Goal: Contribute content: Add original content to the website for others to see

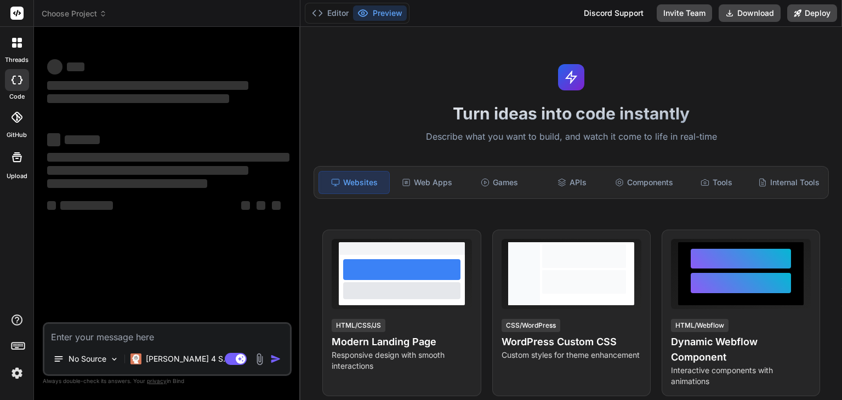
click at [140, 335] on textarea at bounding box center [167, 334] width 246 height 20
type textarea "x"
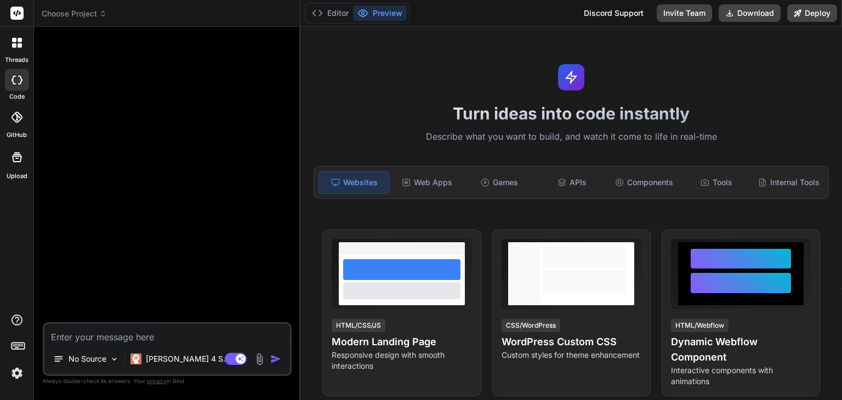
click at [112, 334] on textarea at bounding box center [167, 334] width 246 height 20
paste textarea "Membership Directory & Information Sharing Portal (PRD) 1. Project Summary The …"
type textarea "x"
type textarea "Membership Directory & Information Sharing Portal (PRD) 1. Project Summary The …"
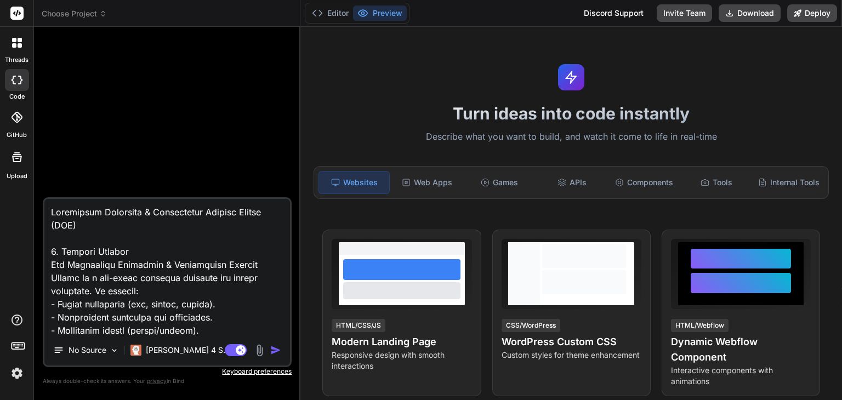
scroll to position [3263, 0]
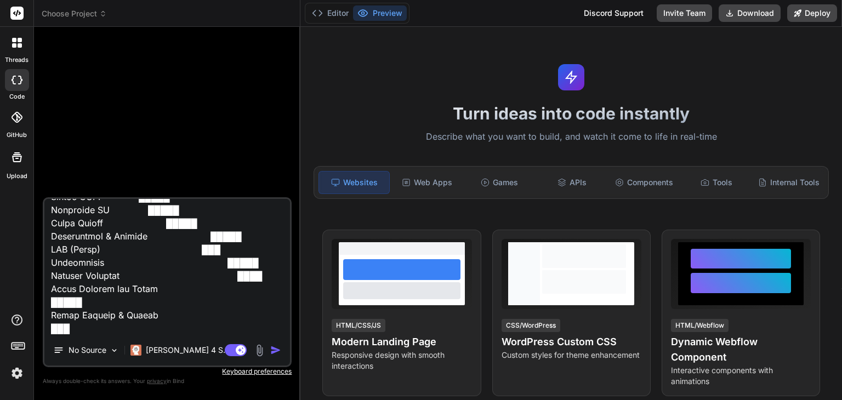
type textarea "x"
type textarea "Membership Directory & Information Sharing Portal (PRD) 1. Project Summary The …"
type textarea "x"
type textarea "Membership Directory & Information Sharing Portal (PRD) 1. Project Summary The …"
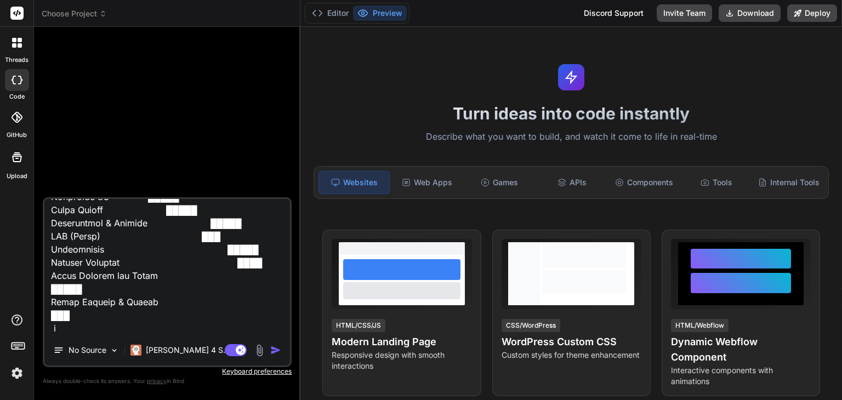
type textarea "x"
type textarea "Membership Directory & Information Sharing Portal (PRD) 1. Project Summary The …"
type textarea "x"
type textarea "Membership Directory & Information Sharing Portal (PRD) 1. Project Summary The …"
type textarea "x"
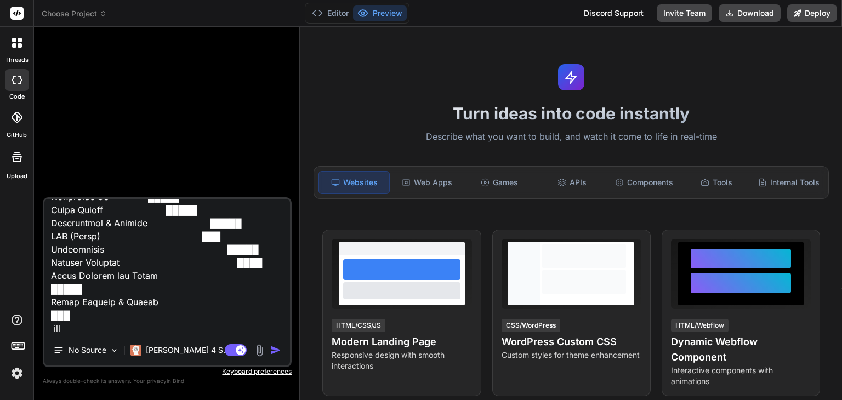
type textarea "Membership Directory & Information Sharing Portal (PRD) 1. Project Summary The …"
type textarea "x"
type textarea "Membership Directory & Information Sharing Portal (PRD) 1. Project Summary The …"
type textarea "x"
type textarea "Membership Directory & Information Sharing Portal (PRD) 1. Project Summary The …"
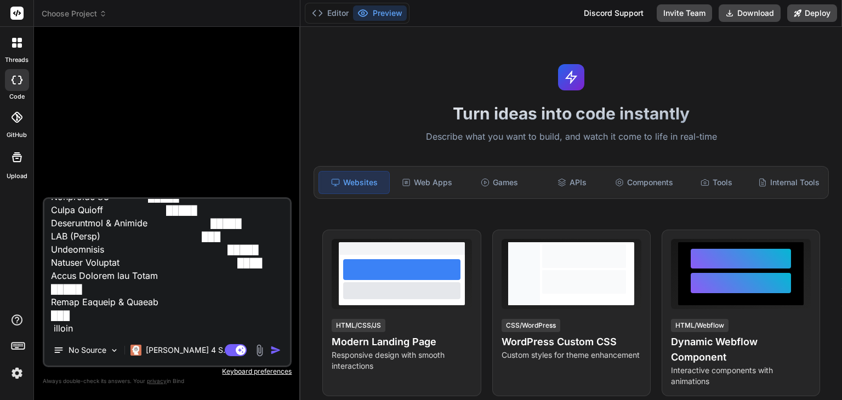
type textarea "x"
type textarea "Membership Directory & Information Sharing Portal (PRD) 1. Project Summary The …"
type textarea "x"
type textarea "Membership Directory & Information Sharing Portal (PRD) 1. Project Summary The …"
type textarea "x"
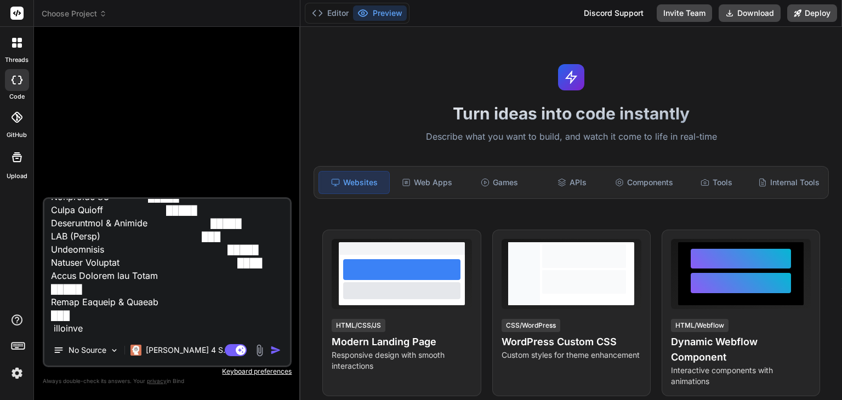
type textarea "Membership Directory & Information Sharing Portal (PRD) 1. Project Summary The …"
type textarea "x"
type textarea "Membership Directory & Information Sharing Portal (PRD) 1. Project Summary The …"
type textarea "x"
type textarea "Membership Directory & Information Sharing Portal (PRD) 1. Project Summary The …"
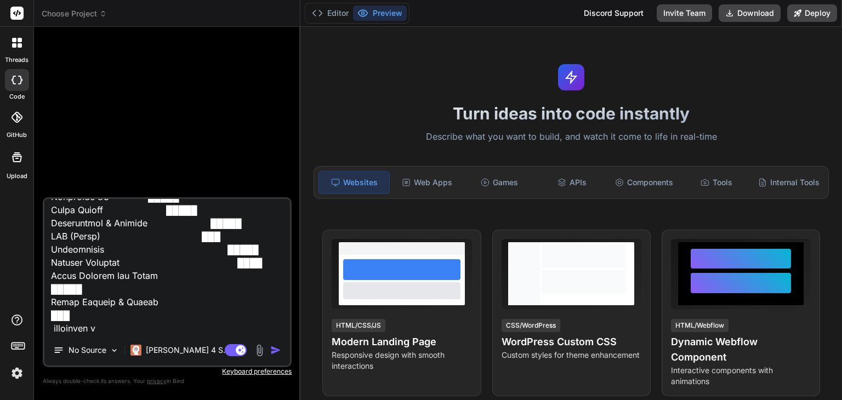
type textarea "x"
type textarea "Membership Directory & Information Sharing Portal (PRD) 1. Project Summary The …"
type textarea "x"
type textarea "Membership Directory & Information Sharing Portal (PRD) 1. Project Summary The …"
type textarea "x"
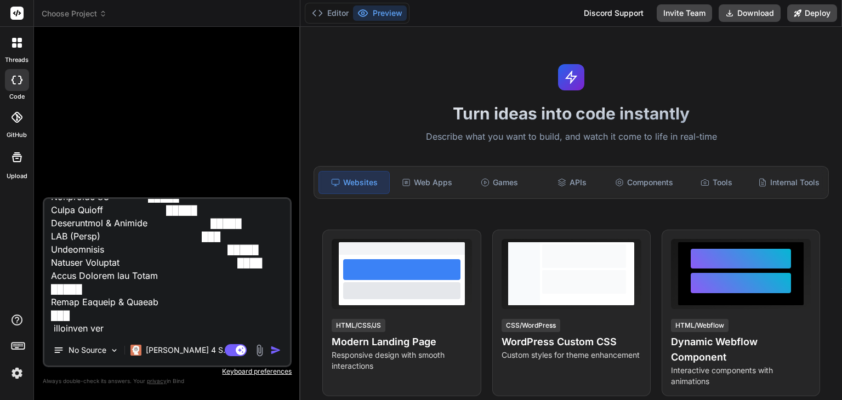
type textarea "Membership Directory & Information Sharing Portal (PRD) 1. Project Summary The …"
type textarea "x"
type textarea "Membership Directory & Information Sharing Portal (PRD) 1. Project Summary The …"
type textarea "x"
type textarea "Membership Directory & Information Sharing Portal (PRD) 1. Project Summary The …"
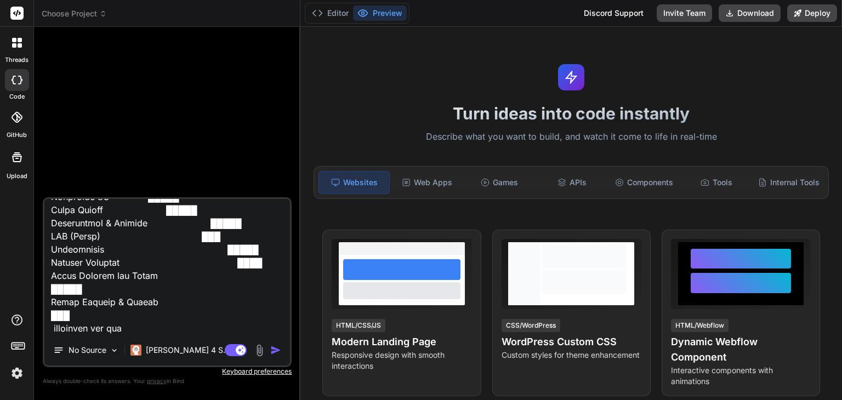
type textarea "x"
type textarea "Membership Directory & Information Sharing Portal (PRD) 1. Project Summary The …"
type textarea "x"
type textarea "Membership Directory & Information Sharing Portal (PRD) 1. Project Summary The …"
type textarea "x"
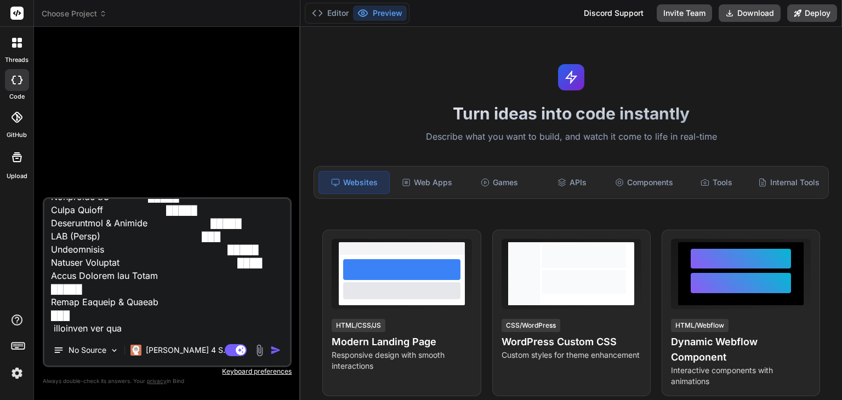
type textarea "Membership Directory & Information Sharing Portal (PRD) 1. Project Summary The …"
type textarea "x"
type textarea "Membership Directory & Information Sharing Portal (PRD) 1. Project Summary The …"
type textarea "x"
type textarea "Membership Directory & Information Sharing Portal (PRD) 1. Project Summary The …"
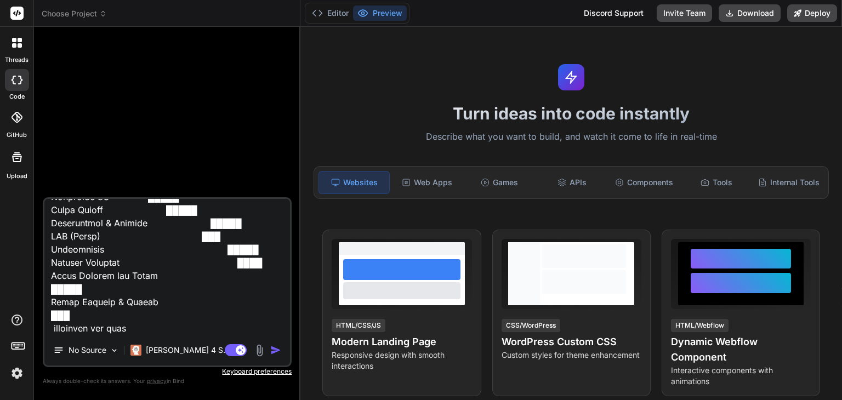
type textarea "x"
type textarea "Membership Directory & Information Sharing Portal (PRD) 1. Project Summary The …"
type textarea "x"
type textarea "Membership Directory & Information Sharing Portal (PRD) 1. Project Summary The …"
type textarea "x"
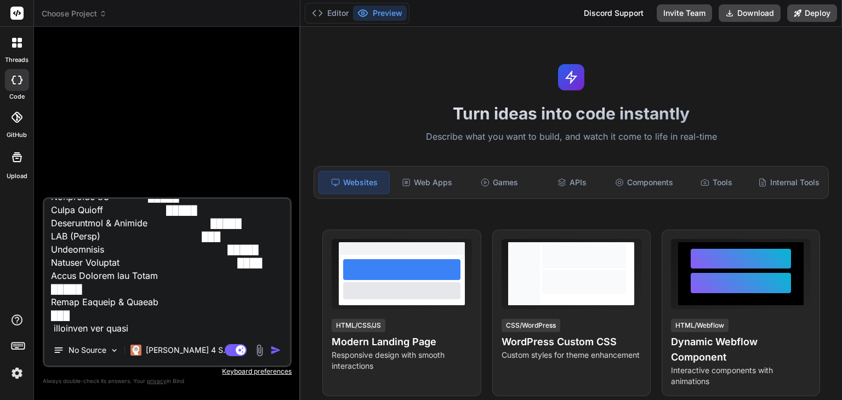
type textarea "Membership Directory & Information Sharing Portal (PRD) 1. Project Summary The …"
type textarea "x"
type textarea "Membership Directory & Information Sharing Portal (PRD) 1. Project Summary The …"
type textarea "x"
type textarea "Membership Directory & Information Sharing Portal (PRD) 1. Project Summary The …"
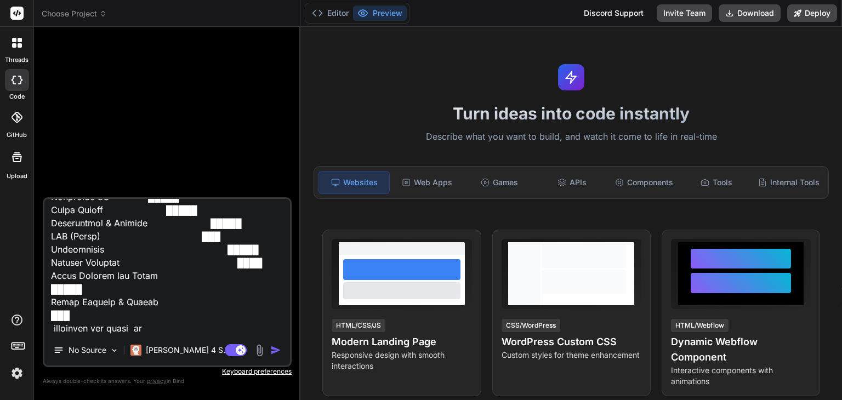
type textarea "x"
type textarea "Membership Directory & Information Sharing Portal (PRD) 1. Project Summary The …"
type textarea "x"
type textarea "Membership Directory & Information Sharing Portal (PRD) 1. Project Summary The …"
type textarea "x"
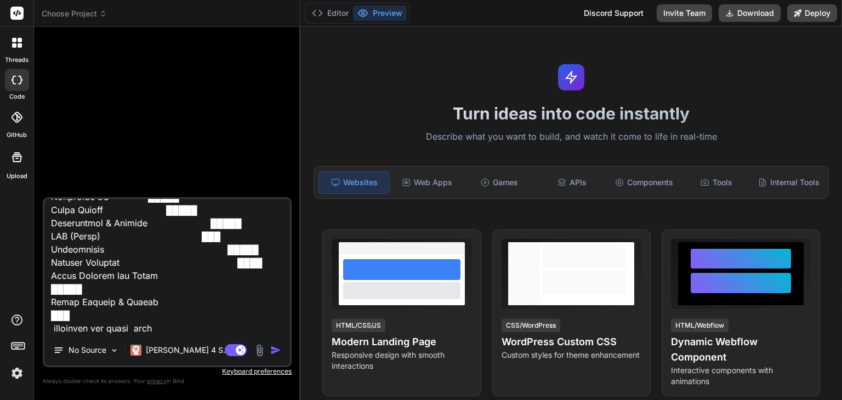
type textarea "Membership Directory & Information Sharing Portal (PRD) 1. Project Summary The …"
type textarea "x"
type textarea "Membership Directory & Information Sharing Portal (PRD) 1. Project Summary The …"
type textarea "x"
type textarea "Membership Directory & Information Sharing Portal (PRD) 1. Project Summary The …"
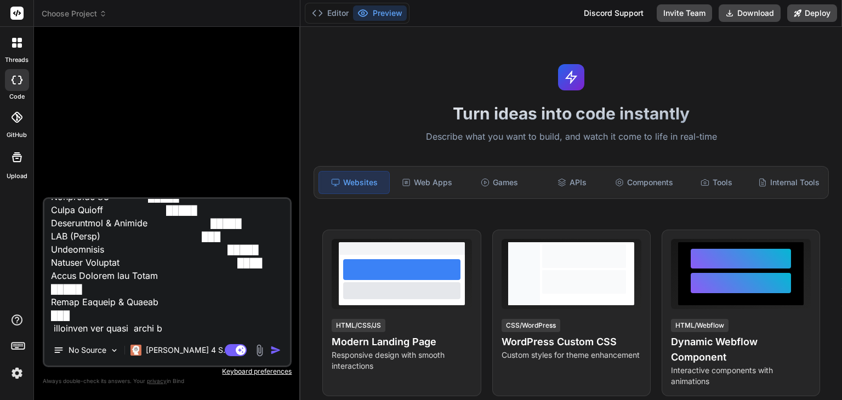
type textarea "x"
type textarea "Membership Directory & Information Sharing Portal (PRD) 1. Project Summary The …"
type textarea "x"
type textarea "Membership Directory & Information Sharing Portal (PRD) 1. Project Summary The …"
type textarea "x"
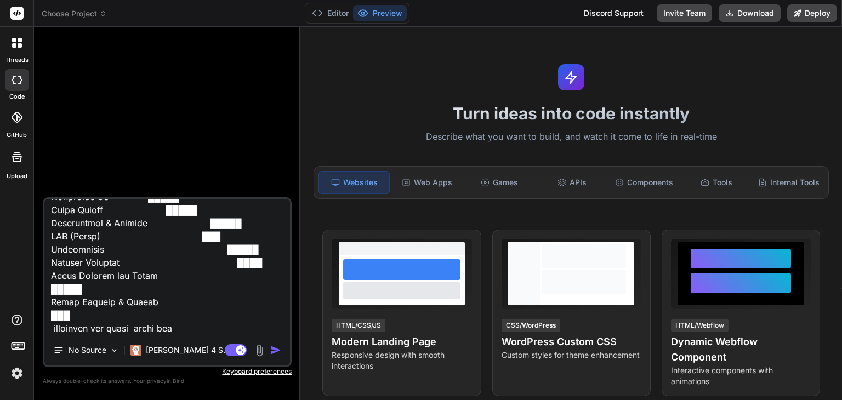
type textarea "Membership Directory & Information Sharing Portal (PRD) 1. Project Summary The …"
type textarea "x"
type textarea "Membership Directory & Information Sharing Portal (PRD) 1. Project Summary The …"
type textarea "x"
type textarea "Membership Directory & Information Sharing Portal (PRD) 1. Project Summary The …"
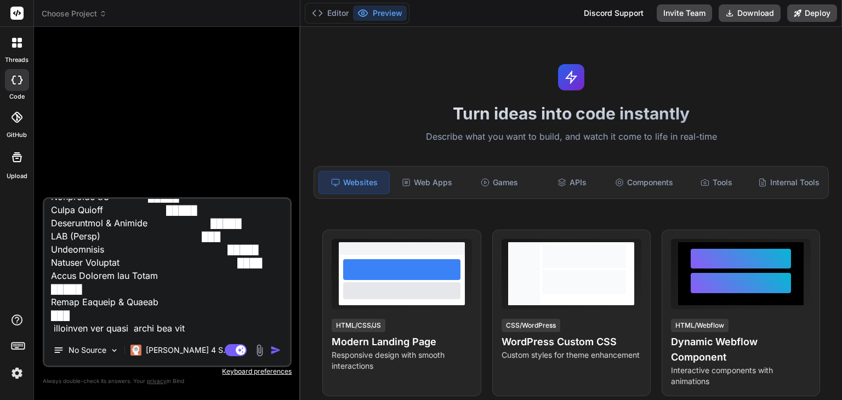
type textarea "x"
type textarea "Membership Directory & Information Sharing Portal (PRD) 1. Project Summary The …"
type textarea "x"
type textarea "Membership Directory & Information Sharing Portal (PRD) 1. Project Summary The …"
type textarea "x"
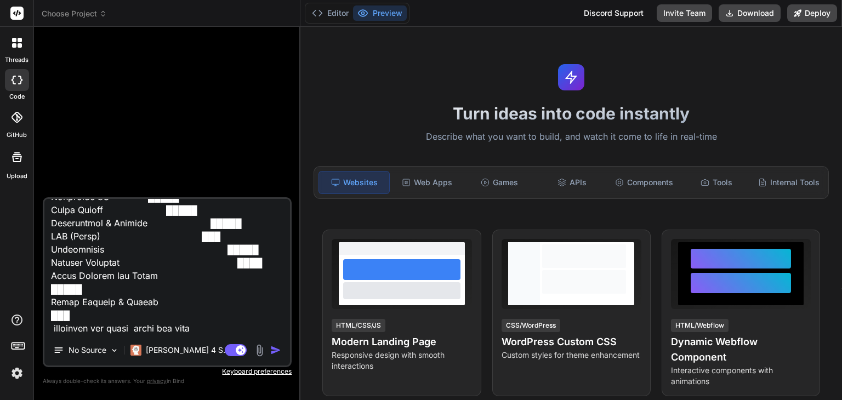
type textarea "Membership Directory & Information Sharing Portal (PRD) 1. Project Summary The …"
type textarea "x"
type textarea "Membership Directory & Information Sharing Portal (PRD) 1. Project Summary The …"
type textarea "x"
type textarea "Membership Directory & Information Sharing Portal (PRD) 1. Project Summary The …"
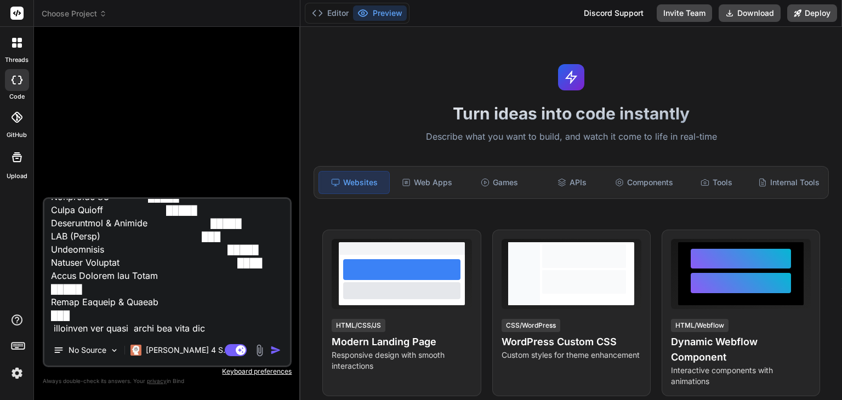
type textarea "x"
type textarea "Membership Directory & Information Sharing Portal (PRD) 1. Project Summary The …"
type textarea "x"
type textarea "Membership Directory & Information Sharing Portal (PRD) 1. Project Summary The …"
type textarea "x"
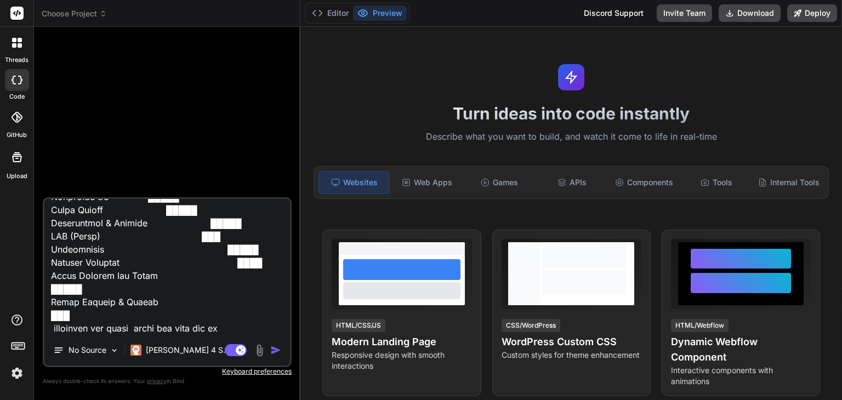
type textarea "Membership Directory & Information Sharing Portal (PRD) 1. Project Summary The …"
type textarea "x"
type textarea "Membership Directory & Information Sharing Portal (PRD) 1. Project Summary The …"
type textarea "x"
type textarea "Membership Directory & Information Sharing Portal (PRD) 1. Project Summary The …"
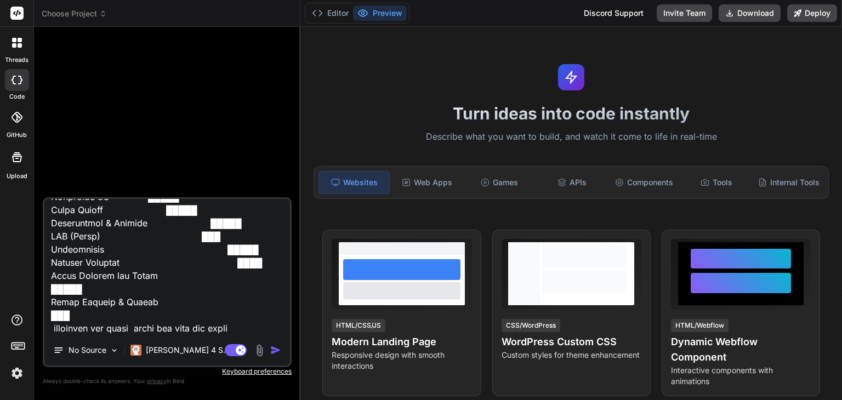
type textarea "x"
type textarea "Membership Directory & Information Sharing Portal (PRD) 1. Project Summary The …"
type textarea "x"
type textarea "Membership Directory & Information Sharing Portal (PRD) 1. Project Summary The …"
type textarea "x"
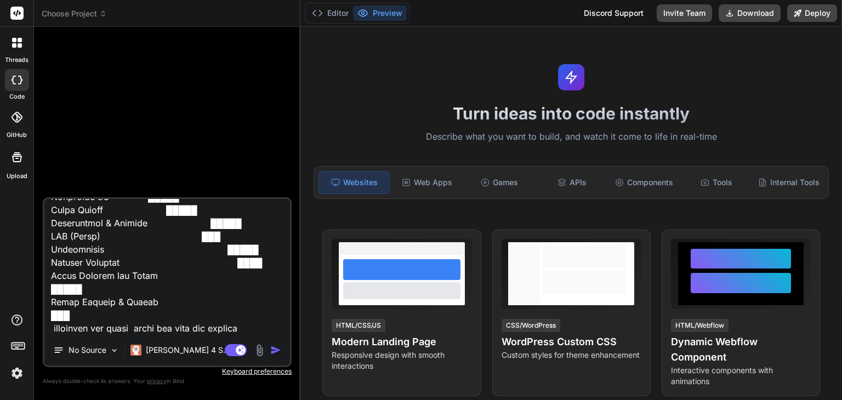
scroll to position [0, 0]
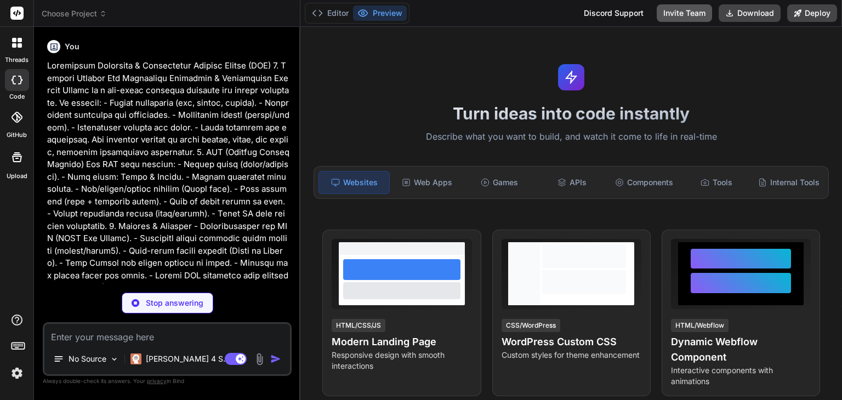
type textarea "x"
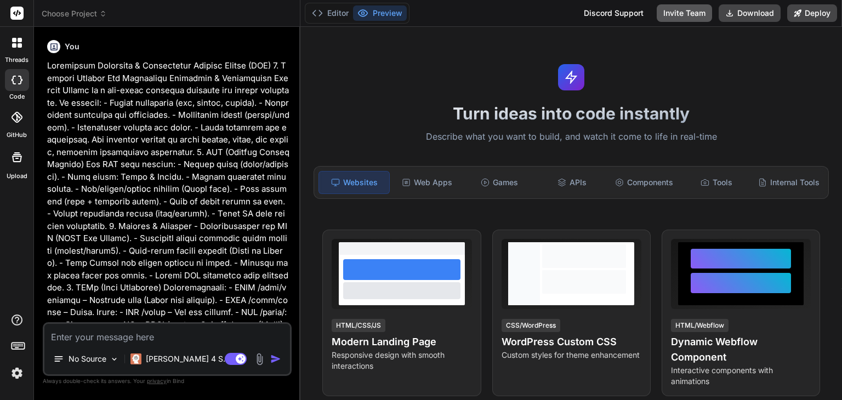
type textarea "x"
